Goal: Obtain resource: Download file/media

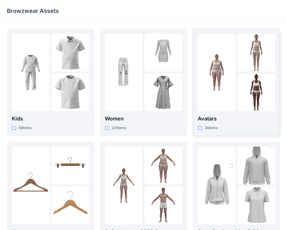
click at [203, 98] on div at bounding box center [217, 72] width 38 height 77
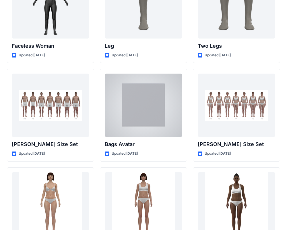
scroll to position [551, 0]
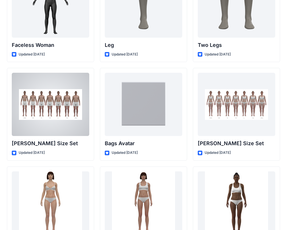
click at [50, 117] on div at bounding box center [50, 104] width 77 height 63
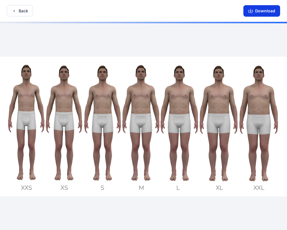
click at [251, 11] on icon "button" at bounding box center [250, 10] width 2 height 3
click at [268, 11] on button "Download" at bounding box center [261, 10] width 37 height 11
click at [259, 8] on button "Download" at bounding box center [261, 10] width 37 height 11
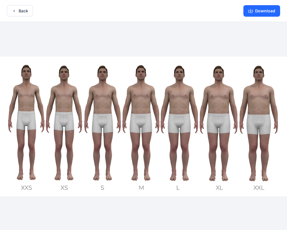
click at [71, 100] on img at bounding box center [143, 126] width 287 height 139
